Goal: Consume media (video, audio): Consume media (video, audio)

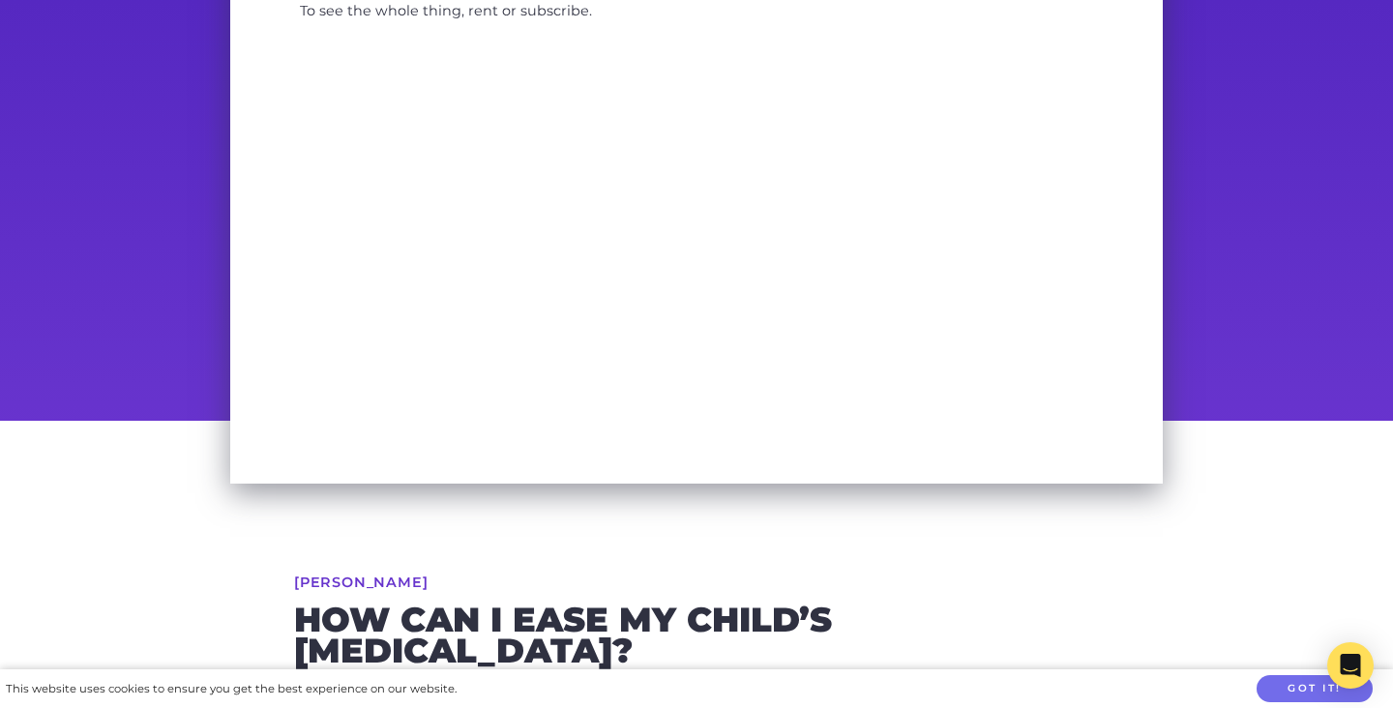
scroll to position [216, 0]
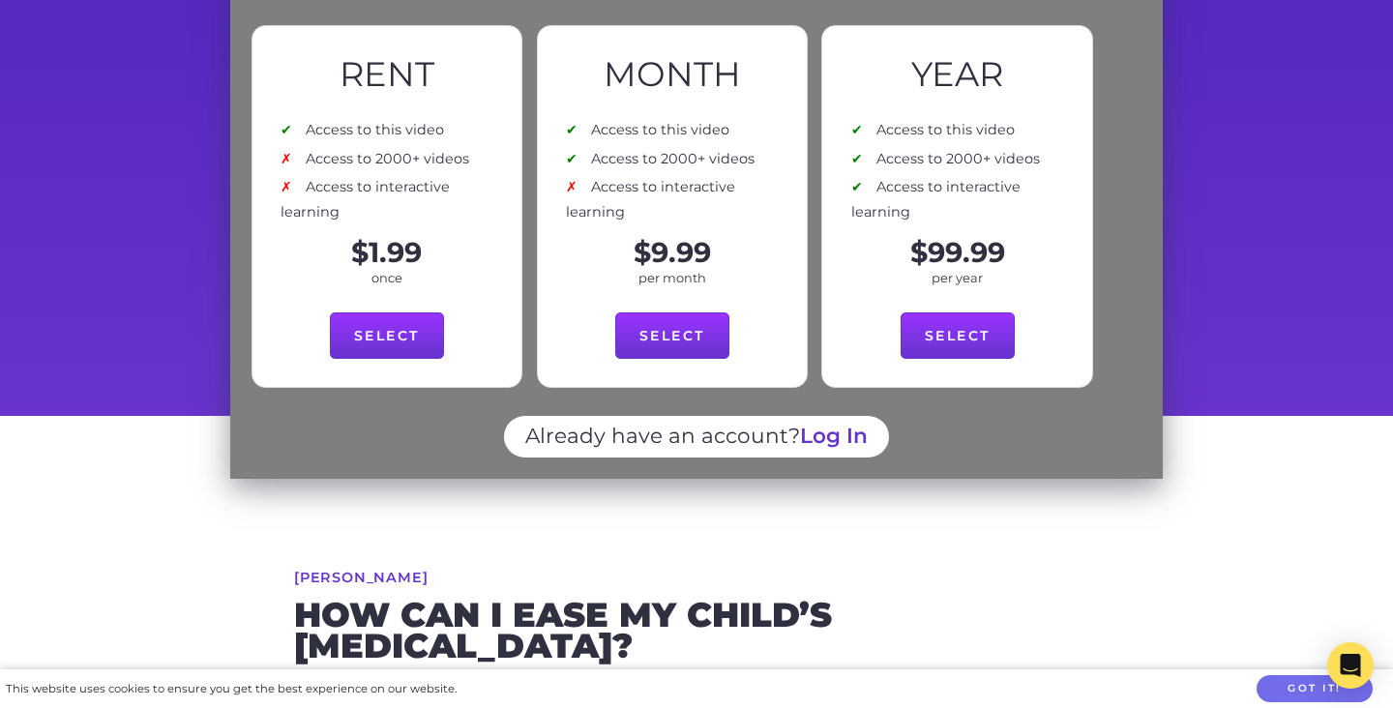
click at [837, 423] on link "Log In" at bounding box center [834, 435] width 68 height 25
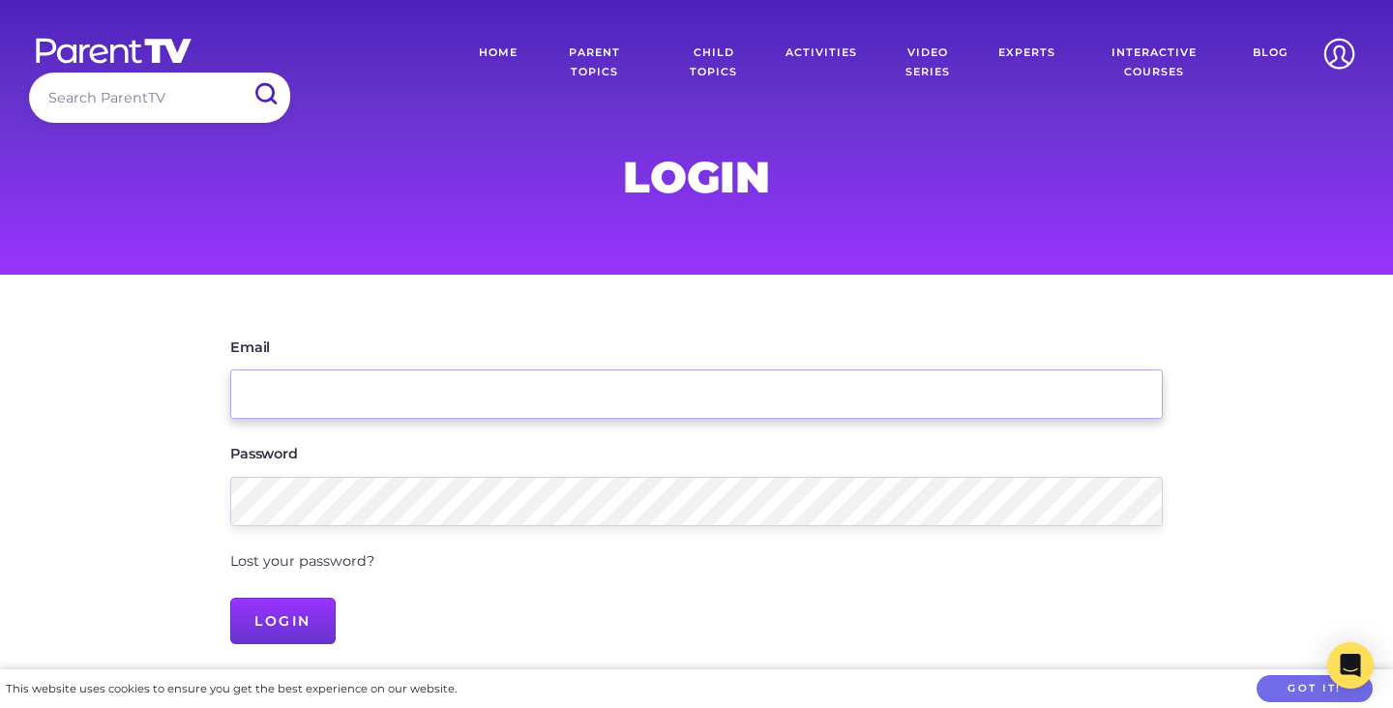
click at [804, 403] on input "Email" at bounding box center [696, 394] width 933 height 49
type input "[PERSON_NAME][EMAIL_ADDRESS][PERSON_NAME][DOMAIN_NAME]"
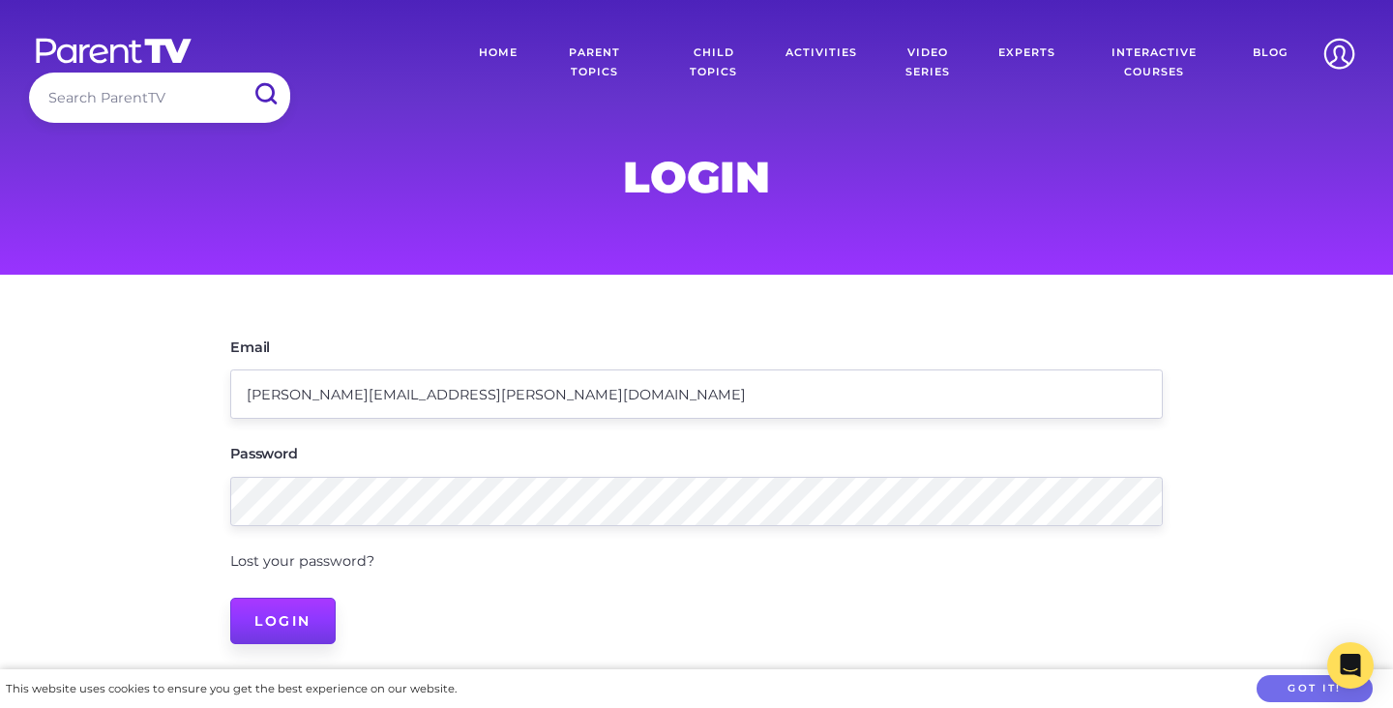
click at [312, 614] on input "Login" at bounding box center [282, 621] width 105 height 46
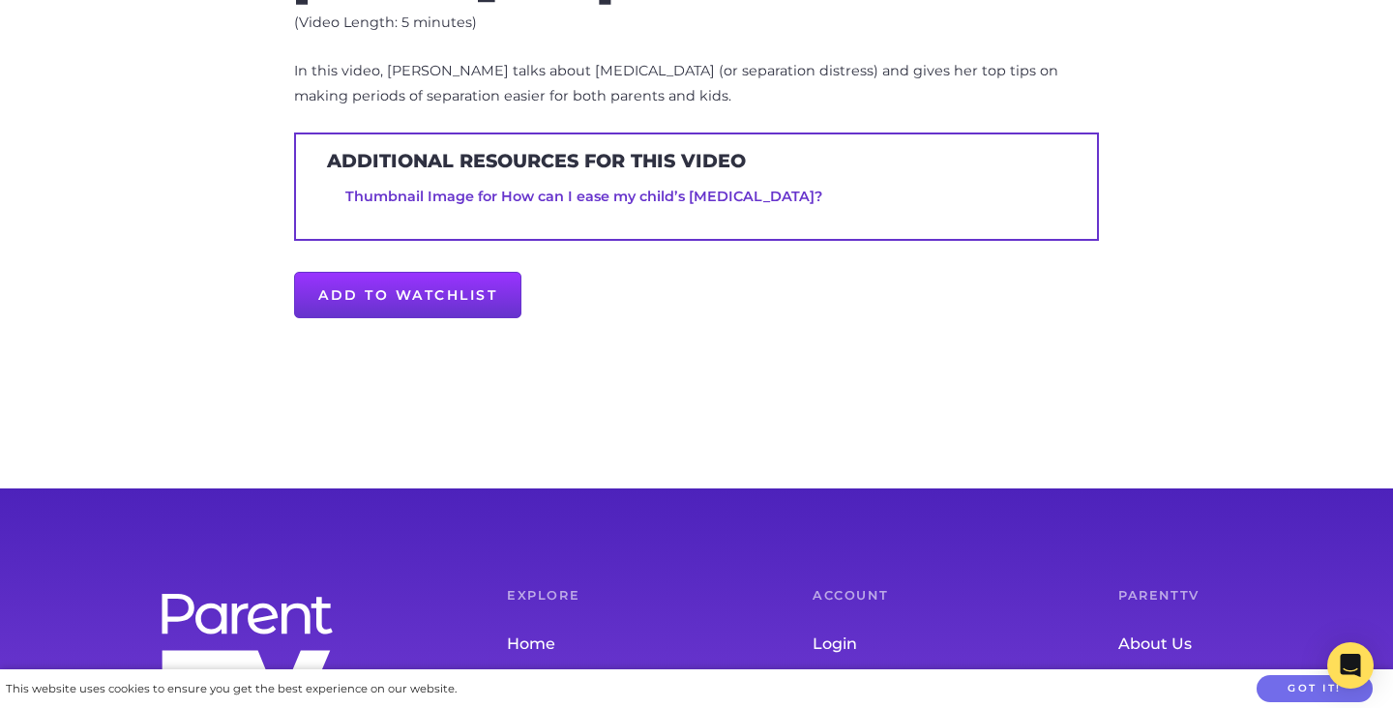
scroll to position [885, 0]
